Goal: Task Accomplishment & Management: Complete application form

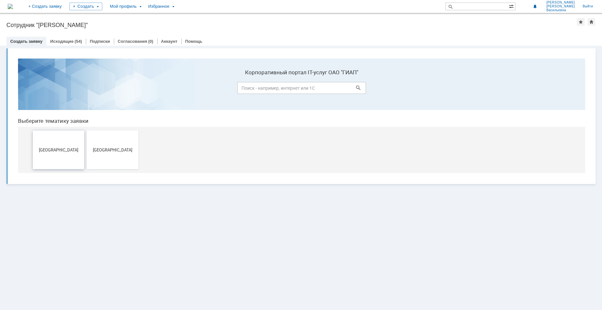
click at [55, 144] on button "[GEOGRAPHIC_DATA]" at bounding box center [58, 150] width 51 height 39
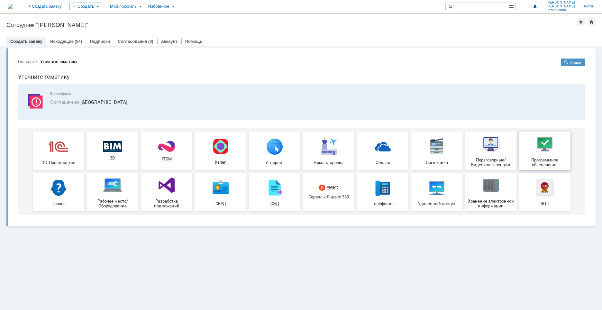
click at [543, 141] on img at bounding box center [544, 143] width 19 height 19
click at [119, 197] on div "Рабочее место/Оборудование" at bounding box center [113, 192] width 48 height 33
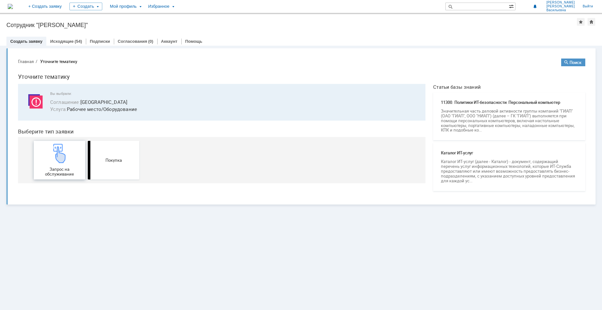
click at [71, 151] on div "Запрос на обслуживание" at bounding box center [60, 160] width 48 height 33
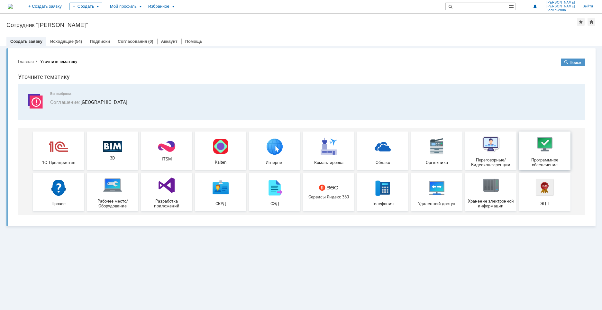
click at [553, 151] on img at bounding box center [544, 143] width 19 height 19
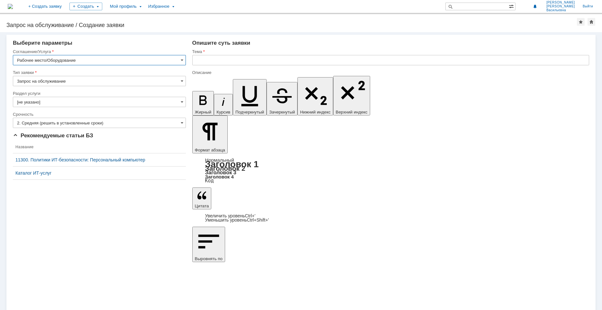
click at [178, 102] on input "[не указано]" at bounding box center [99, 102] width 173 height 10
click at [184, 83] on input "Запрос на обслуживание" at bounding box center [99, 81] width 173 height 10
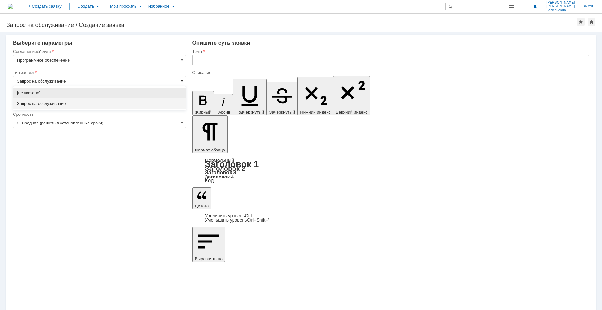
click at [183, 83] on span at bounding box center [182, 80] width 3 height 5
click at [182, 103] on div "Запрос на обслуживание" at bounding box center [99, 103] width 172 height 10
type input "Запрос на обслуживание"
click at [182, 103] on span at bounding box center [182, 101] width 3 height 5
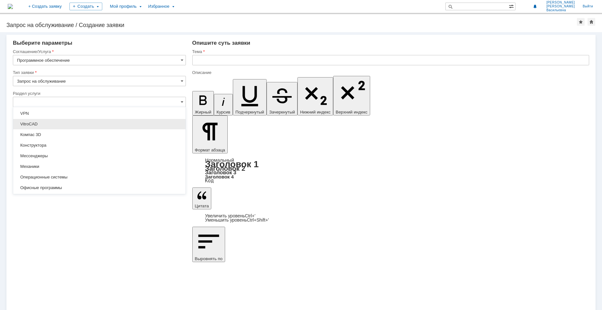
scroll to position [39, 0]
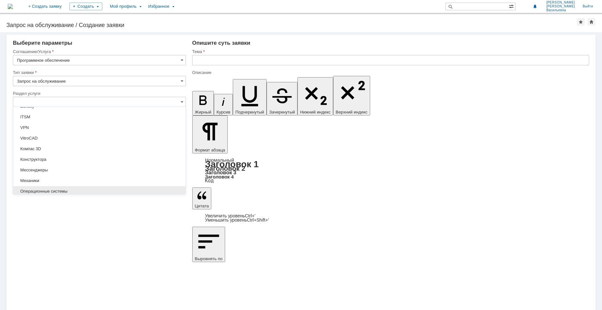
click at [70, 188] on div "Операционные системы" at bounding box center [99, 191] width 172 height 10
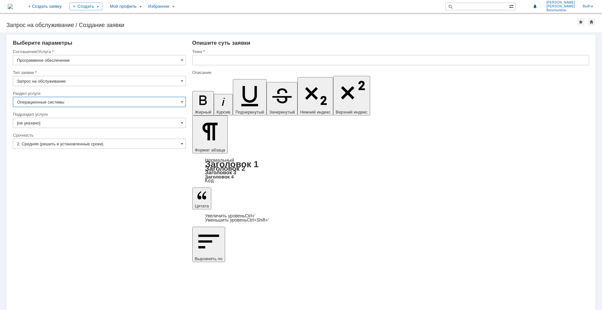
type input "Операционные системы"
click at [179, 122] on input "[не указано]" at bounding box center [99, 123] width 173 height 10
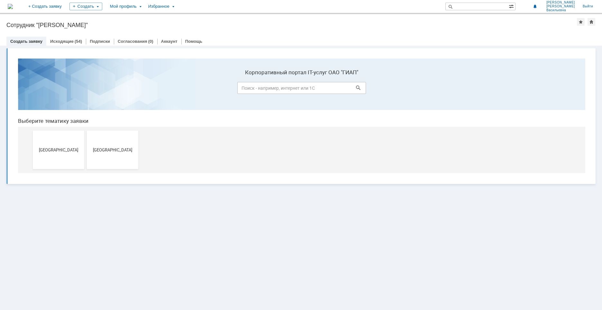
drag, startPoint x: 67, startPoint y: 156, endPoint x: 77, endPoint y: 156, distance: 9.7
click at [68, 156] on button "[GEOGRAPHIC_DATA]" at bounding box center [58, 150] width 51 height 39
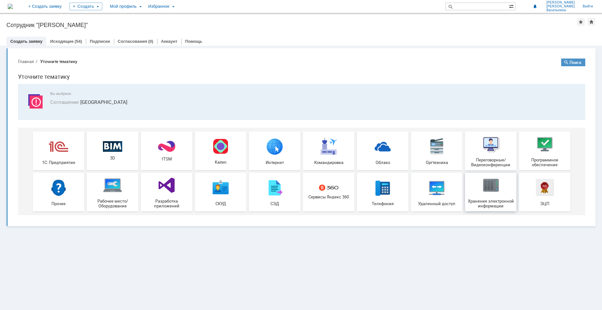
click at [491, 192] on img at bounding box center [490, 185] width 19 height 19
click at [58, 193] on img at bounding box center [58, 187] width 19 height 19
click at [117, 191] on img at bounding box center [112, 185] width 19 height 19
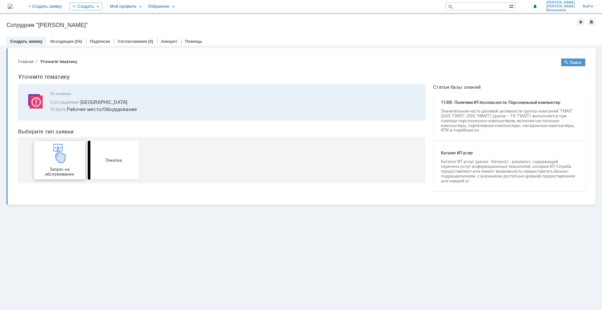
click at [67, 160] on img at bounding box center [59, 153] width 19 height 19
click at [114, 161] on span "Покупка" at bounding box center [114, 160] width 48 height 5
click at [55, 165] on div "Запрос на обслуживание" at bounding box center [60, 160] width 48 height 33
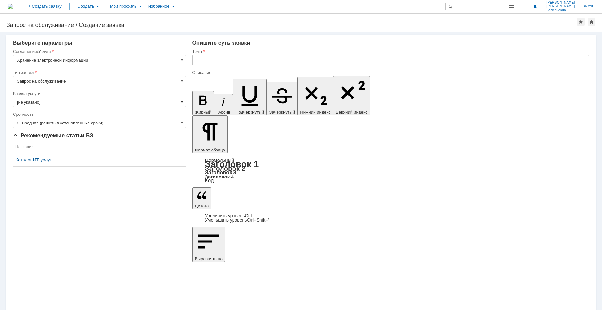
click at [181, 102] on span at bounding box center [182, 101] width 3 height 5
click at [180, 101] on input "text" at bounding box center [99, 102] width 173 height 10
click at [183, 100] on span at bounding box center [182, 101] width 3 height 5
drag, startPoint x: 266, startPoint y: 185, endPoint x: 230, endPoint y: 161, distance: 43.3
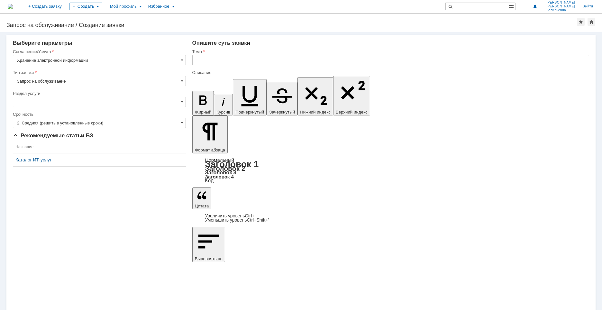
type input "[не указано]"
click at [179, 123] on input "2. Средняя (решить в установленные сроки)" at bounding box center [99, 123] width 173 height 10
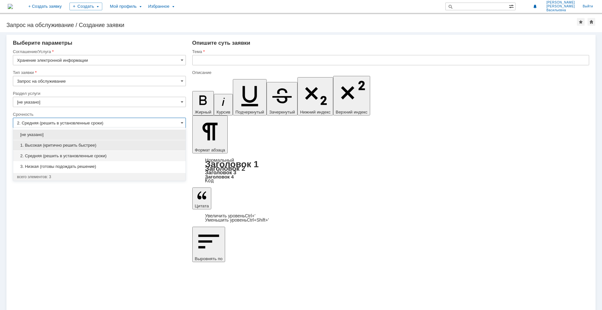
click at [54, 145] on span "1. Высокая (критично решить быстрее)" at bounding box center [99, 145] width 165 height 5
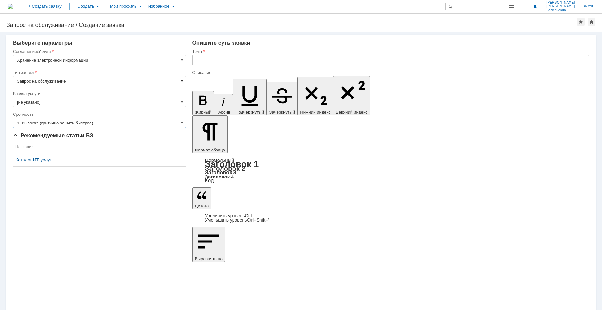
type input "1. Высокая (критично решить быстрее)"
drag, startPoint x: 177, startPoint y: 82, endPoint x: 182, endPoint y: 82, distance: 5.2
click at [177, 82] on input "Запрос на обслуживание" at bounding box center [99, 81] width 173 height 10
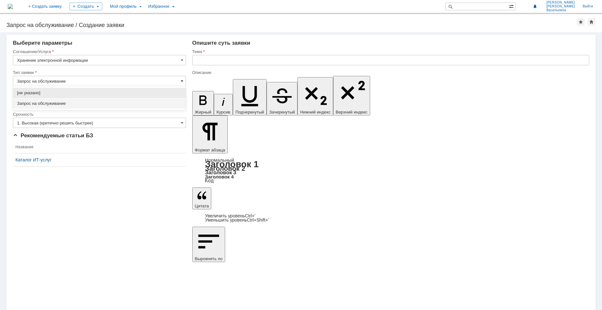
click at [183, 81] on span at bounding box center [182, 80] width 3 height 5
drag, startPoint x: 184, startPoint y: 80, endPoint x: 18, endPoint y: 9, distance: 180.2
click at [184, 80] on input "Запрос на обслуживание" at bounding box center [99, 81] width 173 height 10
type input "Запрос на обслуживание"
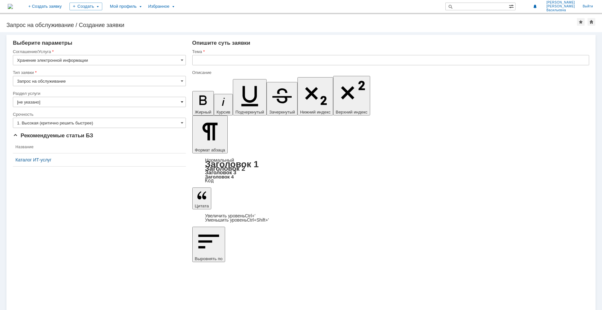
click at [183, 102] on span at bounding box center [182, 101] width 3 height 5
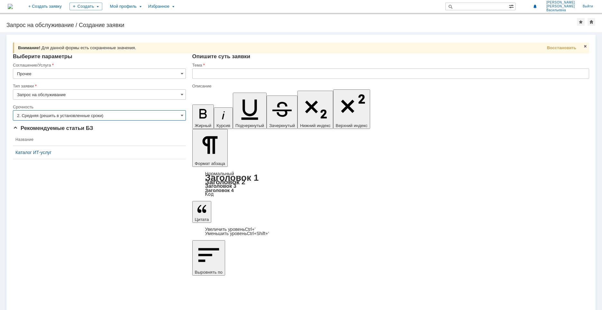
drag, startPoint x: 179, startPoint y: 116, endPoint x: 176, endPoint y: 119, distance: 3.9
click at [178, 117] on input "2. Средняя (решить в установленные сроки)" at bounding box center [99, 115] width 173 height 10
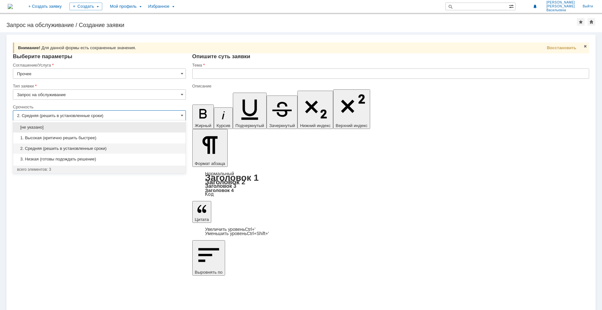
drag, startPoint x: 59, startPoint y: 137, endPoint x: 68, endPoint y: 125, distance: 14.9
click at [59, 137] on span "1. Высокая (критично решить быстрее)" at bounding box center [99, 137] width 165 height 5
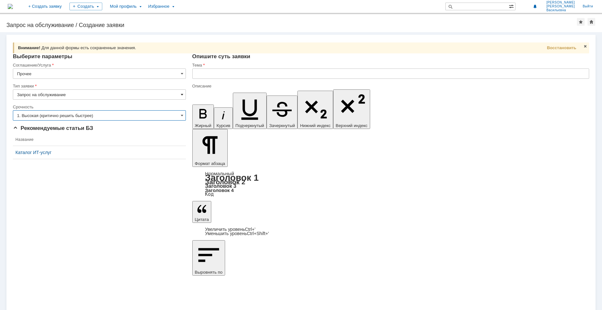
type input "1. Высокая (критично решить быстрее)"
click at [181, 93] on span at bounding box center [182, 94] width 3 height 5
click at [59, 119] on span "Запрос на обслуживание" at bounding box center [99, 116] width 165 height 5
type input "Запрос на обслуживание"
click at [15, 129] on span "Рекомендуемые статьи БЗ" at bounding box center [53, 128] width 80 height 6
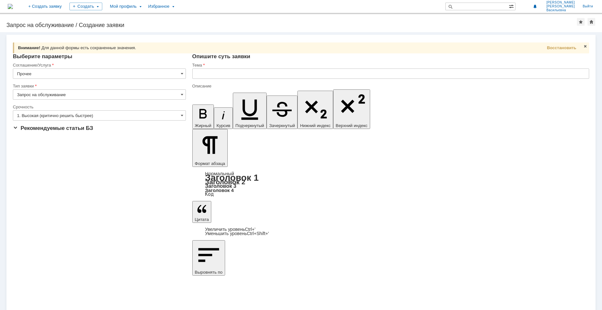
click at [17, 129] on span "Рекомендуемые статьи БЗ" at bounding box center [53, 128] width 80 height 6
click at [38, 152] on div "Каталог ИТ-услуг" at bounding box center [99, 152] width 168 height 5
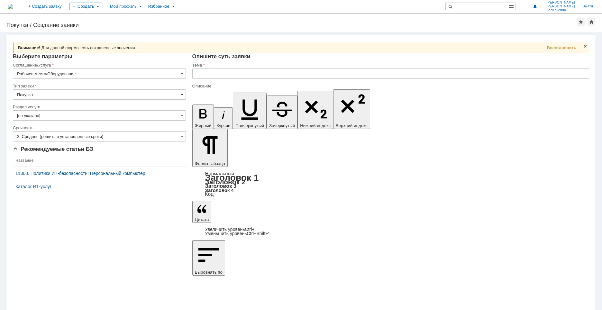
click at [183, 96] on span at bounding box center [182, 94] width 3 height 5
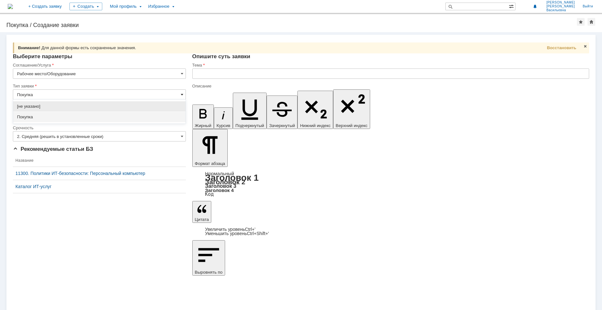
click at [182, 96] on span at bounding box center [182, 94] width 3 height 5
drag, startPoint x: 182, startPoint y: 117, endPoint x: 186, endPoint y: 124, distance: 8.5
click at [182, 117] on div "Покупка" at bounding box center [99, 117] width 172 height 10
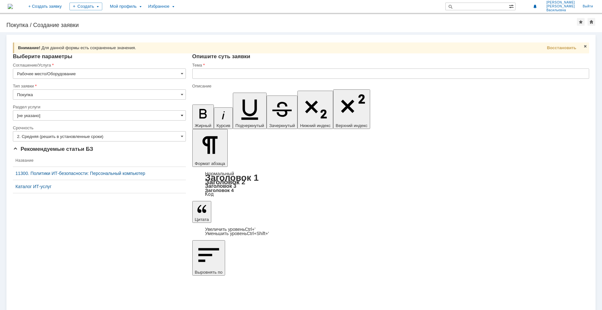
type input "Покупка"
click at [183, 116] on span at bounding box center [182, 115] width 3 height 5
drag, startPoint x: 181, startPoint y: 134, endPoint x: 180, endPoint y: 137, distance: 3.3
click at [181, 135] on span at bounding box center [182, 136] width 3 height 5
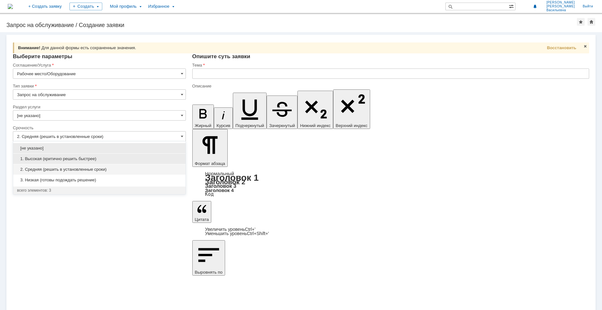
click at [26, 160] on span "1. Высокая (критично решить быстрее)" at bounding box center [99, 158] width 165 height 5
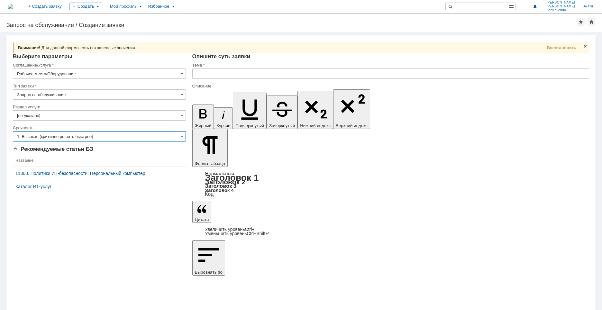
type input "1. Высокая (критично решить быстрее)"
click at [178, 116] on input "[не указано]" at bounding box center [99, 115] width 173 height 10
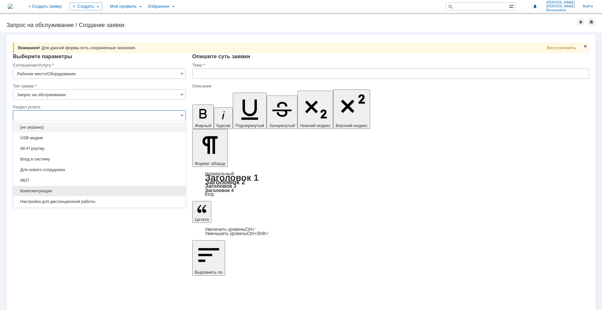
click at [41, 193] on span "Комплектующие" at bounding box center [99, 190] width 165 height 5
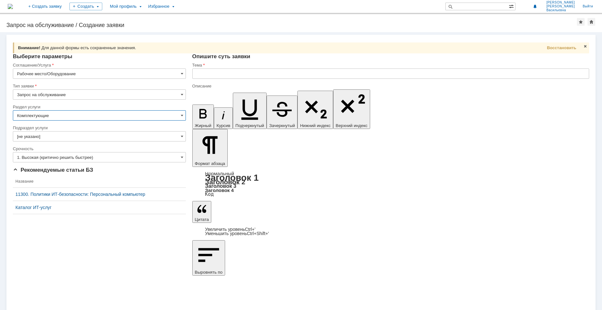
type input "Комплектующие"
drag, startPoint x: 78, startPoint y: 131, endPoint x: 83, endPoint y: 133, distance: 4.7
click at [78, 132] on input "[не указано]" at bounding box center [99, 136] width 173 height 10
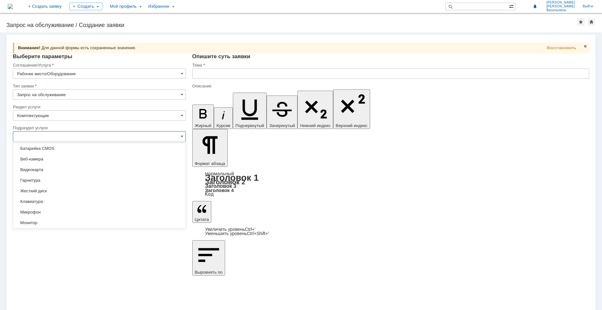
scroll to position [32, 0]
click at [47, 184] on div "Жесткий диск" at bounding box center [99, 180] width 172 height 10
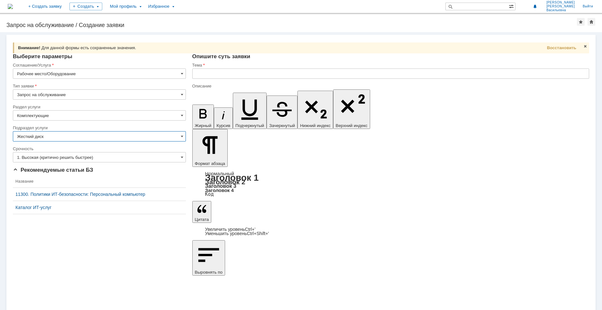
type input "Жесткий диск"
click at [230, 74] on input "text" at bounding box center [390, 74] width 397 height 10
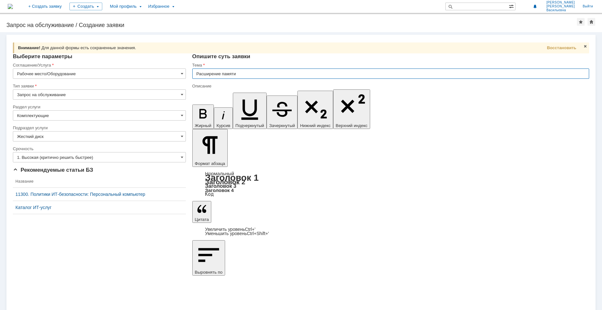
type input "Расширение памяти"
drag, startPoint x: 231, startPoint y: 2279, endPoint x: 230, endPoint y: 2275, distance: 3.6
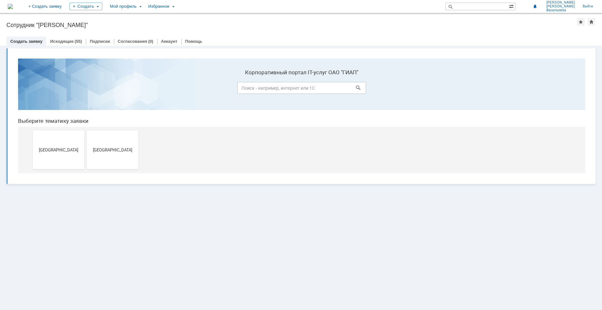
click at [78, 151] on span "[GEOGRAPHIC_DATA]" at bounding box center [59, 149] width 48 height 5
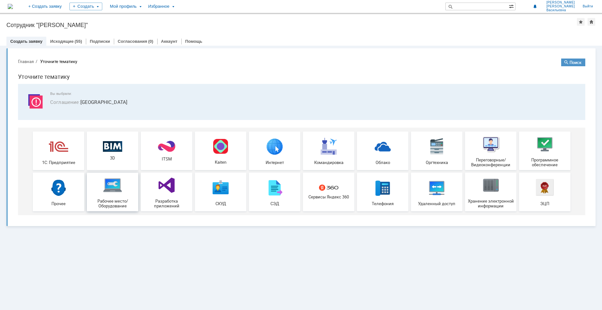
click at [106, 203] on span "Рабочее место/Оборудование" at bounding box center [113, 204] width 48 height 10
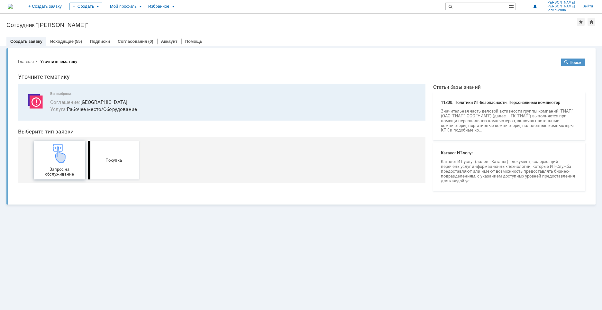
click at [49, 156] on div "Запрос на обслуживание" at bounding box center [60, 160] width 48 height 33
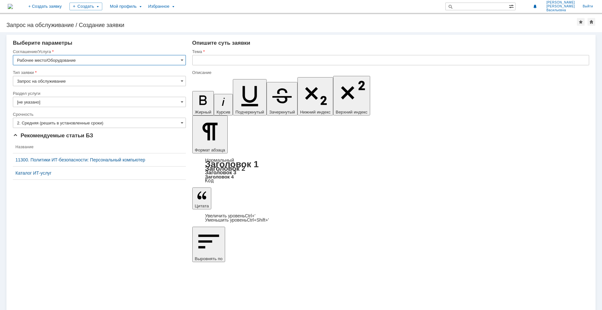
click at [178, 102] on input "[не указано]" at bounding box center [99, 102] width 173 height 10
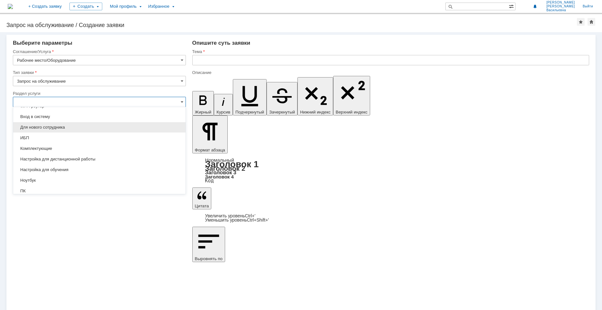
scroll to position [61, 0]
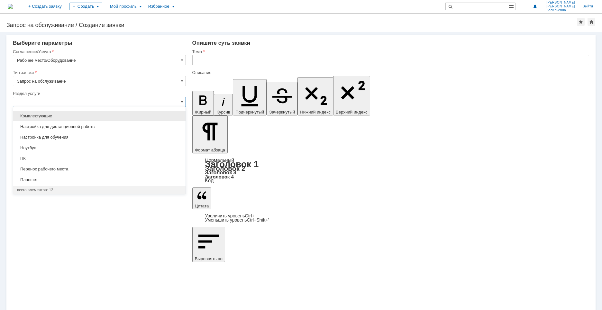
click at [55, 116] on span "Комплектующие" at bounding box center [99, 116] width 165 height 5
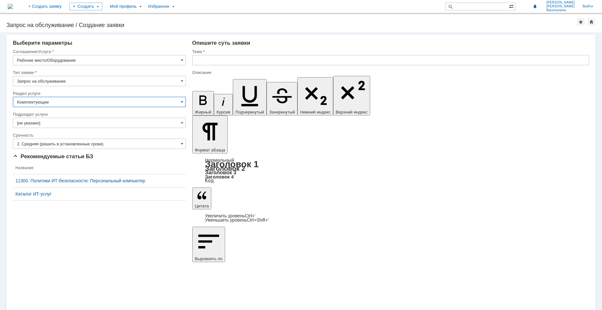
type input "Комплектующие"
click at [180, 122] on input "[не указано]" at bounding box center [99, 123] width 173 height 10
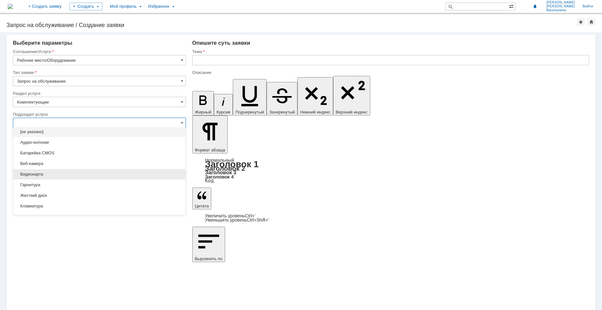
scroll to position [0, 0]
click at [48, 182] on div "Видеокарта" at bounding box center [99, 177] width 172 height 10
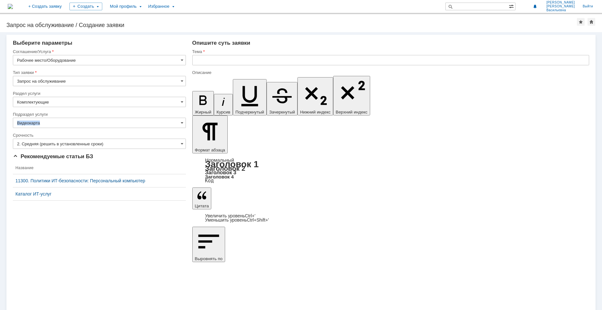
drag, startPoint x: 182, startPoint y: 126, endPoint x: 167, endPoint y: 135, distance: 17.4
click at [182, 126] on div "Видеокарта" at bounding box center [99, 123] width 173 height 10
click at [179, 122] on input "Видеокарта" at bounding box center [99, 123] width 173 height 10
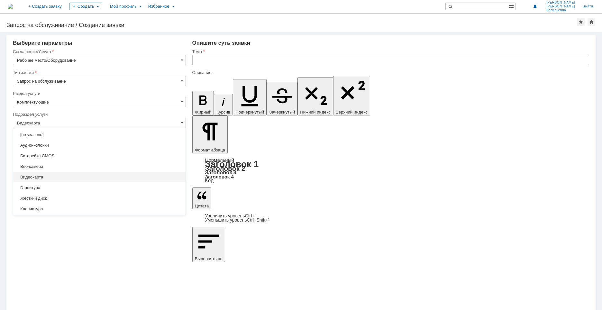
drag, startPoint x: 56, startPoint y: 190, endPoint x: 60, endPoint y: 188, distance: 5.0
click at [55, 190] on span "Гарнитура" at bounding box center [99, 187] width 165 height 5
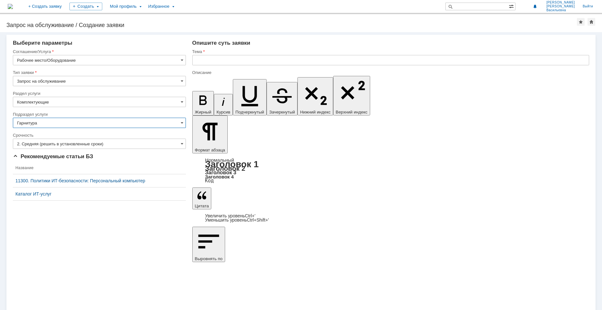
type input "Гарнитура"
click at [179, 145] on input "2. Средняя (решить в установленные сроки)" at bounding box center [99, 144] width 173 height 10
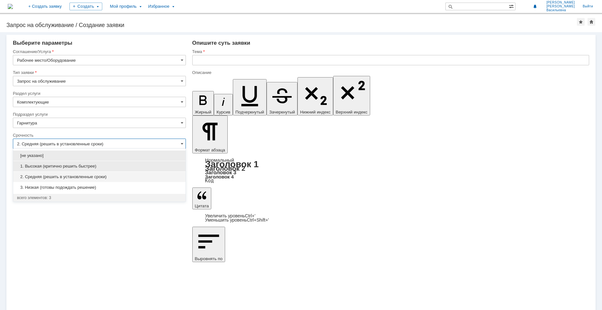
click at [68, 165] on span "1. Высокая (критично решить быстрее)" at bounding box center [99, 166] width 165 height 5
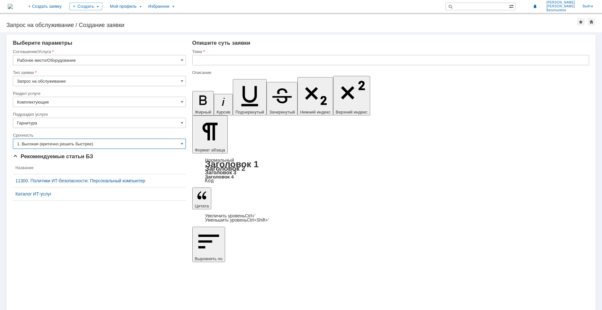
type input "1. Высокая (критично решить быстрее)"
click at [226, 63] on input "text" at bounding box center [390, 60] width 397 height 10
type input "Наушники"
